Goal: Task Accomplishment & Management: Use online tool/utility

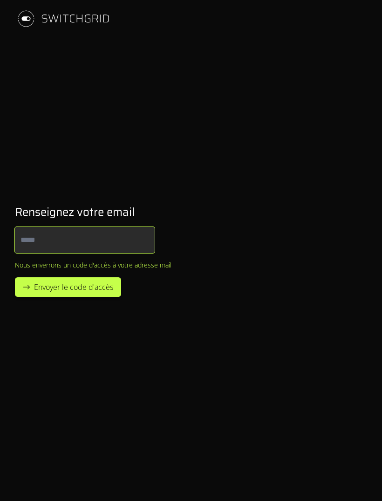
click at [57, 242] on input "Email" at bounding box center [85, 240] width 140 height 26
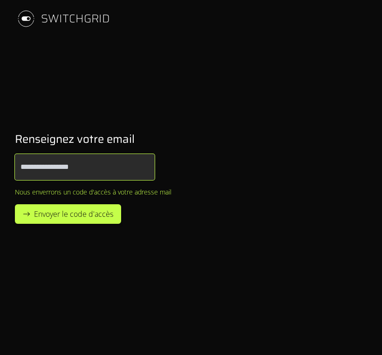
type input "**********"
click at [85, 219] on span "Envoyer le code d'accès" at bounding box center [73, 214] width 79 height 11
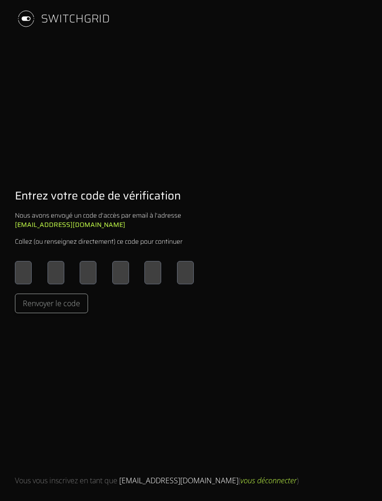
click at [27, 271] on input "Please enter OTP character 1" at bounding box center [23, 272] width 17 height 23
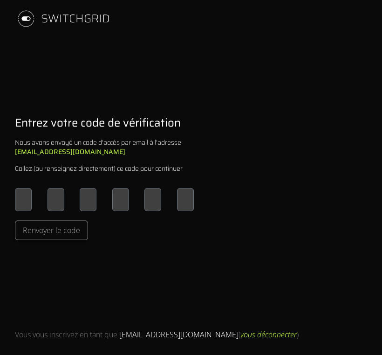
type input "*"
click at [64, 236] on span "Renvoyer le code" at bounding box center [51, 230] width 57 height 11
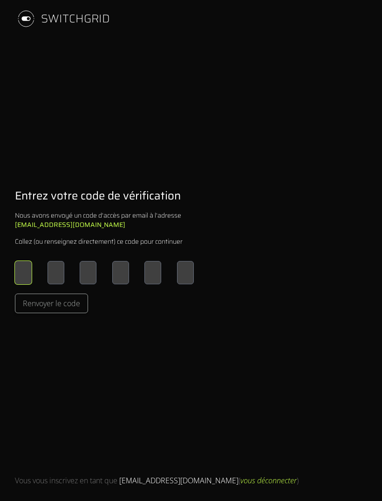
click at [27, 267] on input "*" at bounding box center [23, 272] width 17 height 23
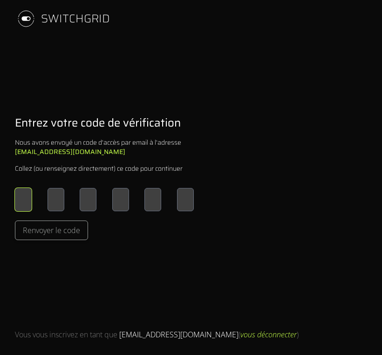
type input "*"
click at [58, 240] on button "Renvoyer le code" at bounding box center [51, 231] width 73 height 20
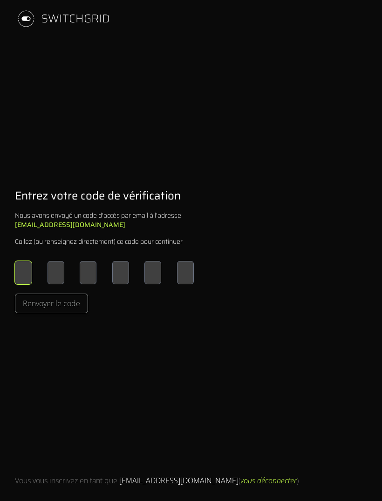
click at [31, 269] on input "*" at bounding box center [23, 272] width 17 height 23
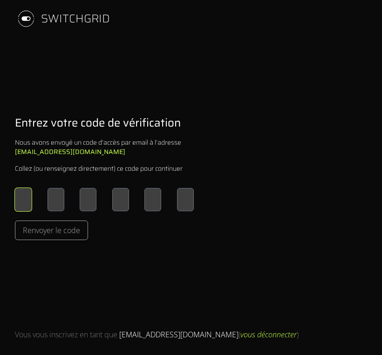
type input "*"
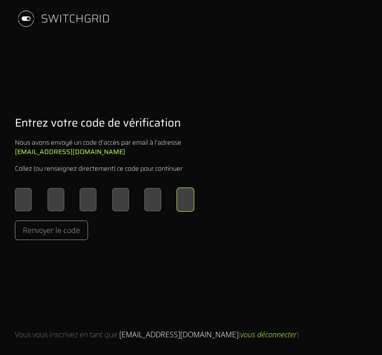
type input "*"
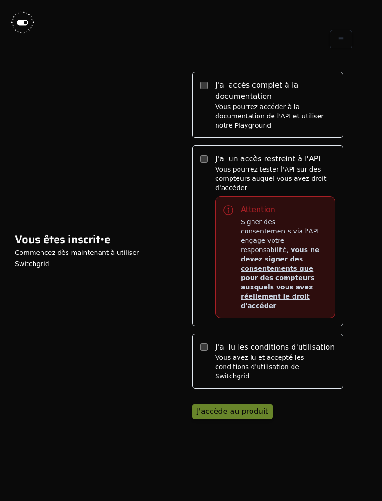
click at [201, 92] on label "J'ai accès complet à la documentation Vous pourrez accéder à la documentation d…" at bounding box center [267, 105] width 151 height 66
click at [246, 406] on div "J'accède au produit" at bounding box center [233, 411] width 72 height 11
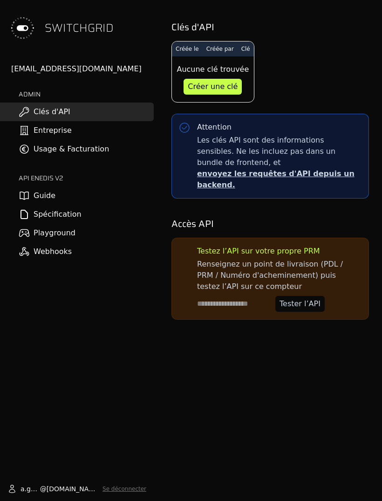
click at [319, 298] on div "Tester l’API" at bounding box center [300, 303] width 41 height 11
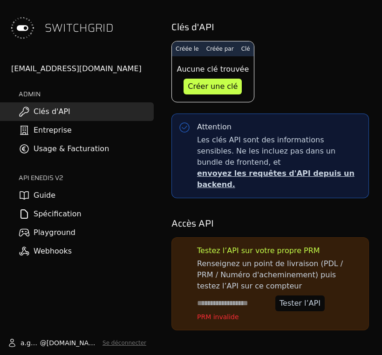
click at [236, 296] on input at bounding box center [234, 304] width 75 height 16
click at [246, 298] on input at bounding box center [234, 304] width 75 height 16
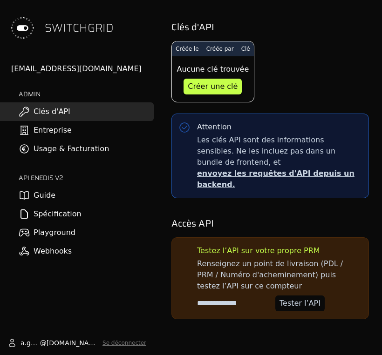
type input "**********"
click at [317, 298] on div "Tester l’API" at bounding box center [300, 303] width 41 height 11
